Goal: Information Seeking & Learning: Learn about a topic

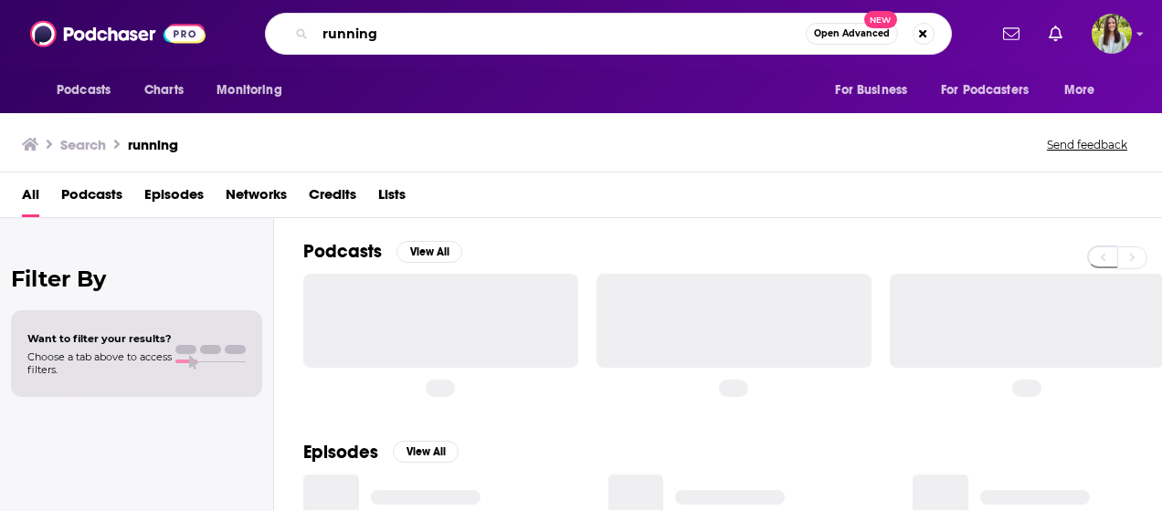
click at [413, 43] on input "running" at bounding box center [560, 33] width 490 height 29
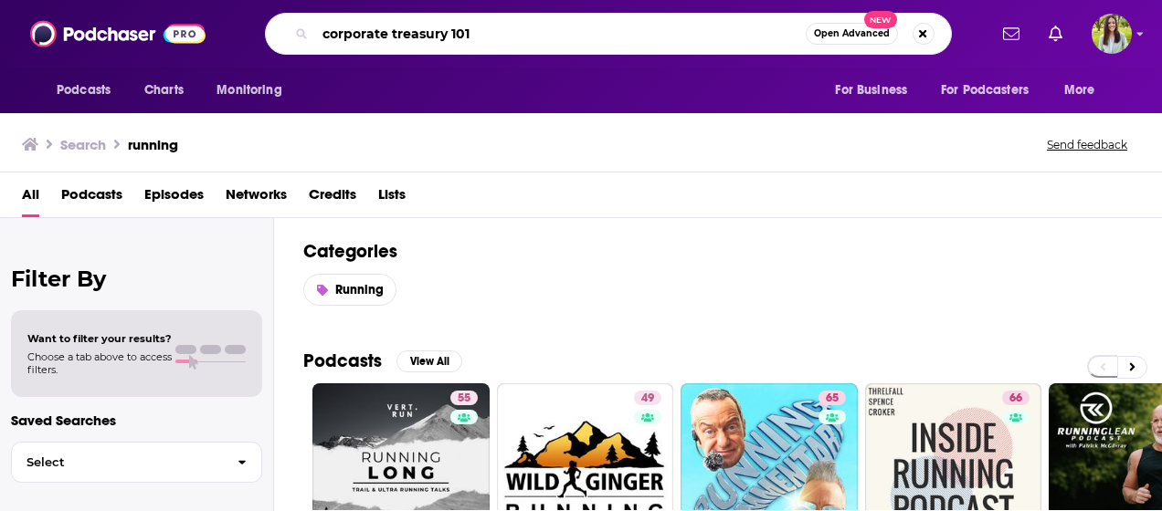
type input "corporate treasury 101"
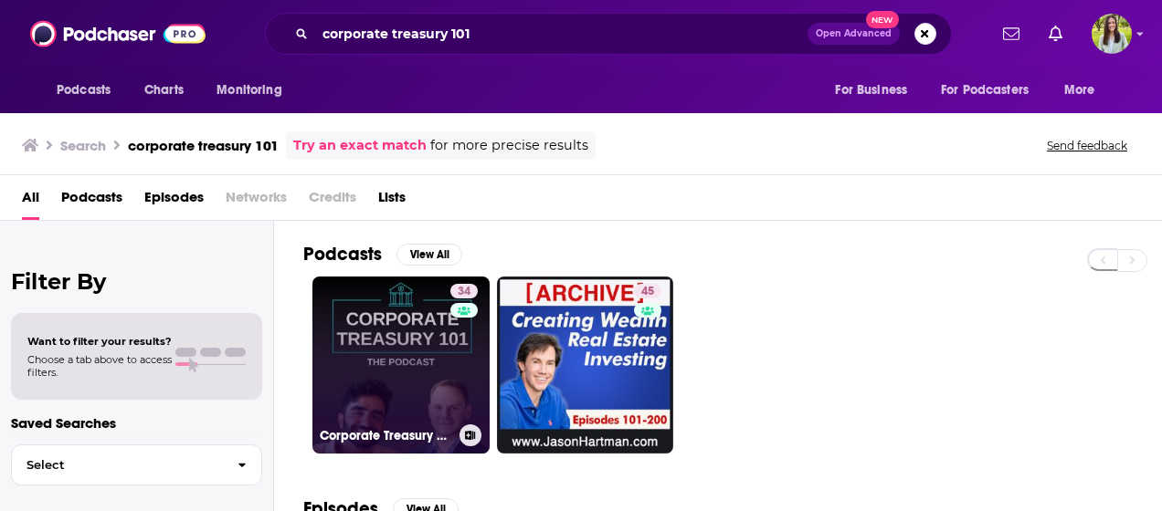
click at [381, 342] on link "34 Corporate Treasury 101" at bounding box center [400, 365] width 177 height 177
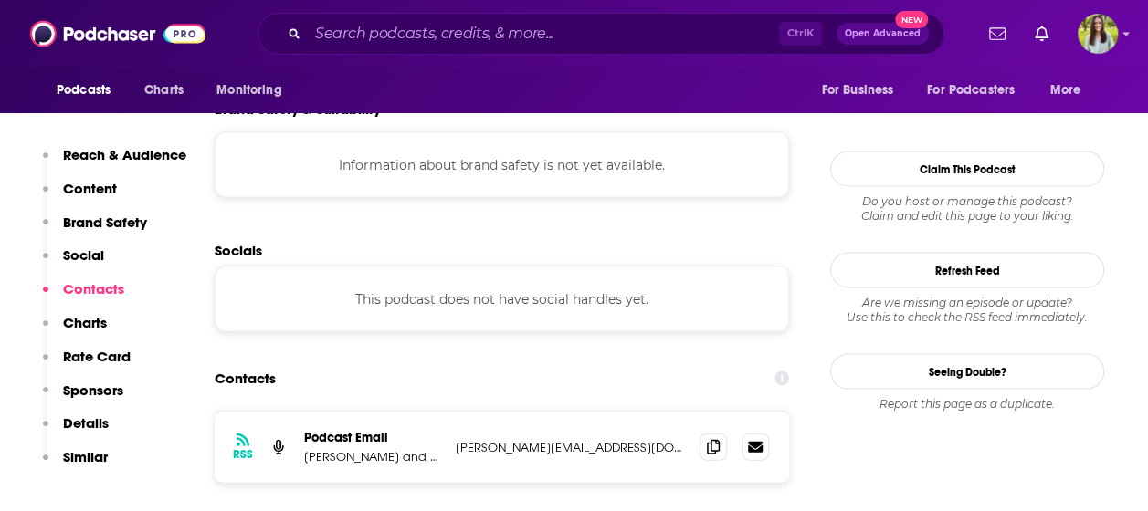
scroll to position [1724, 0]
